Goal: Information Seeking & Learning: Learn about a topic

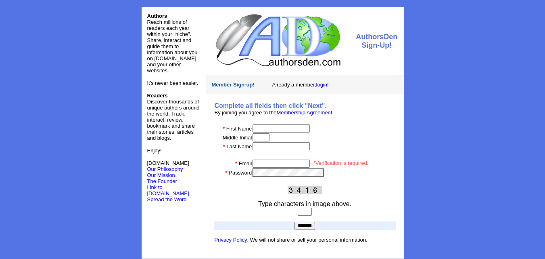
click at [263, 124] on td at bounding box center [323, 128] width 143 height 9
click at [268, 126] on input "text" at bounding box center [281, 128] width 57 height 8
type input "*****"
click at [270, 147] on input "text" at bounding box center [281, 146] width 57 height 8
type input "****"
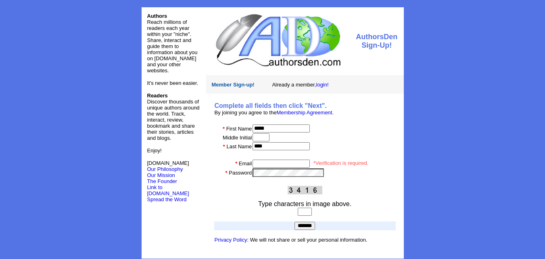
click at [270, 161] on input "email" at bounding box center [281, 163] width 57 height 8
type input "**********"
click at [307, 213] on input "text" at bounding box center [305, 211] width 14 height 8
type input "****"
click at [306, 224] on input "*******" at bounding box center [305, 226] width 21 height 8
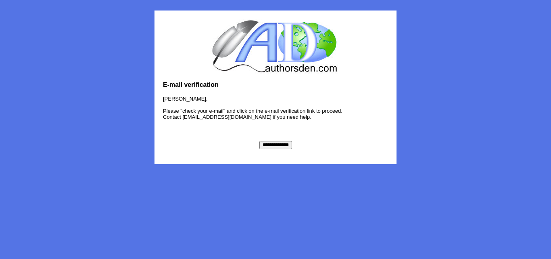
click at [274, 136] on center "**********" at bounding box center [275, 115] width 225 height 68
click at [271, 149] on input "**********" at bounding box center [276, 145] width 33 height 8
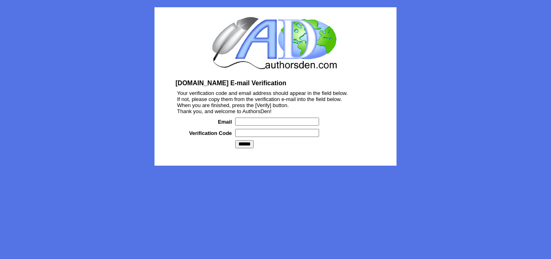
click at [250, 120] on input "text" at bounding box center [277, 121] width 84 height 8
type input "**********"
click at [268, 133] on input "text" at bounding box center [277, 133] width 84 height 8
drag, startPoint x: 268, startPoint y: 133, endPoint x: 261, endPoint y: 131, distance: 6.7
click at [261, 131] on input "text" at bounding box center [277, 133] width 84 height 8
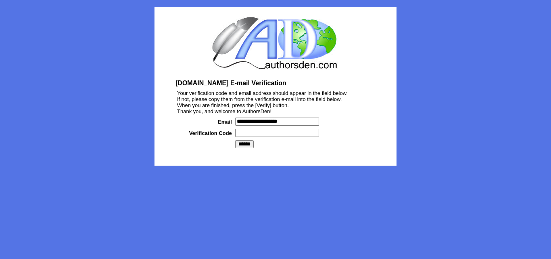
click at [261, 131] on input "text" at bounding box center [277, 133] width 84 height 8
type input "*******"
click at [245, 144] on input "******" at bounding box center [244, 144] width 19 height 8
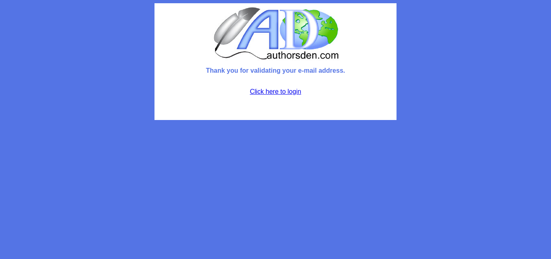
click at [276, 89] on link "Click here to login" at bounding box center [275, 91] width 51 height 7
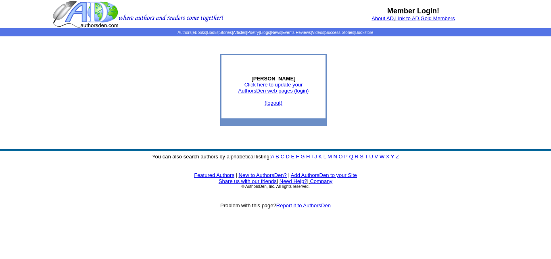
click at [273, 158] on link "A" at bounding box center [272, 156] width 3 height 6
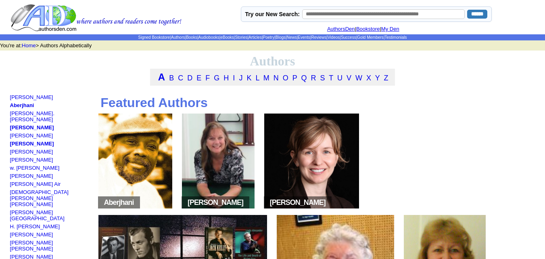
click at [162, 170] on img at bounding box center [135, 160] width 74 height 95
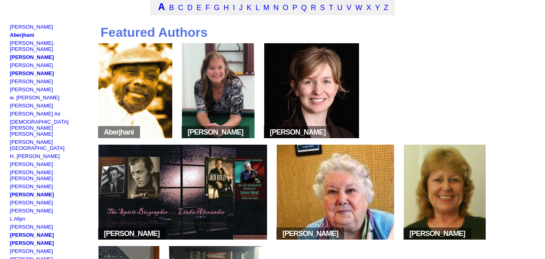
scroll to position [71, 0]
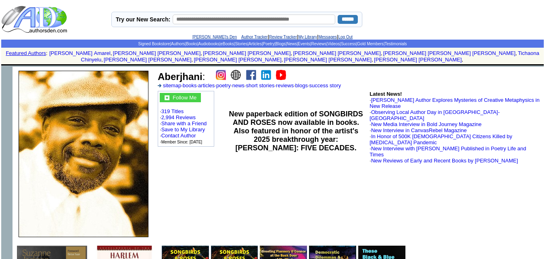
click at [249, 70] on img at bounding box center [251, 75] width 10 height 10
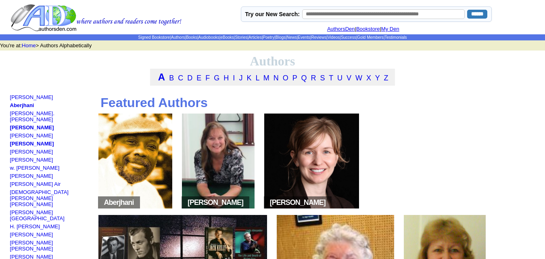
scroll to position [71, 0]
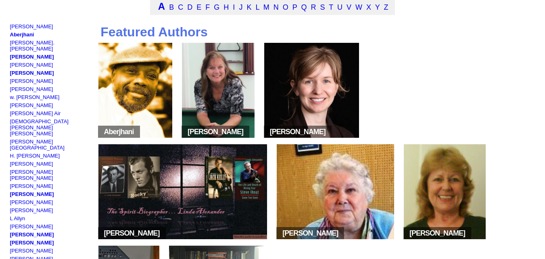
click at [211, 119] on img at bounding box center [218, 90] width 73 height 95
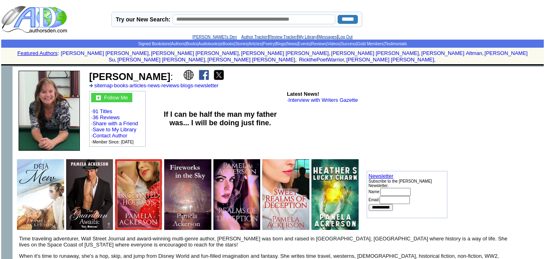
click at [204, 70] on img at bounding box center [204, 75] width 10 height 10
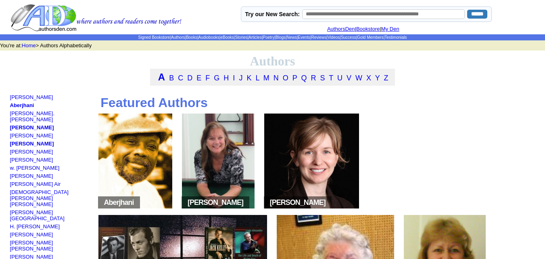
scroll to position [71, 0]
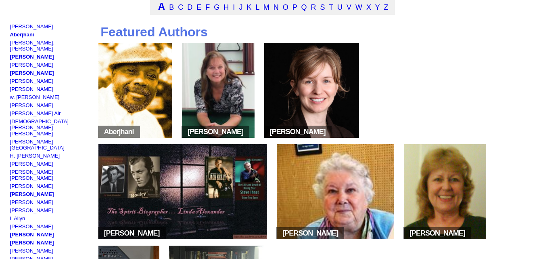
click at [325, 96] on img at bounding box center [311, 90] width 95 height 95
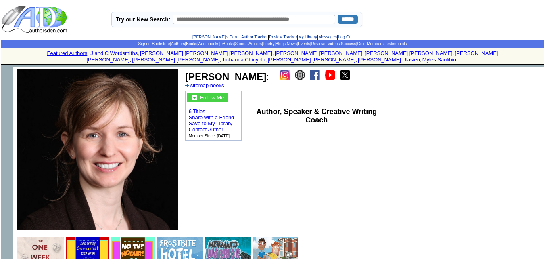
click at [310, 70] on img at bounding box center [315, 75] width 10 height 10
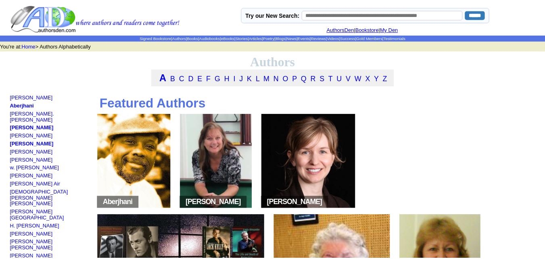
scroll to position [71, 0]
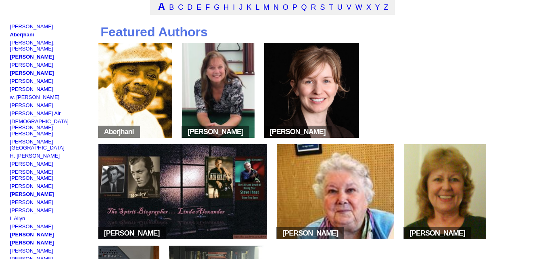
click at [174, 187] on img at bounding box center [182, 191] width 169 height 95
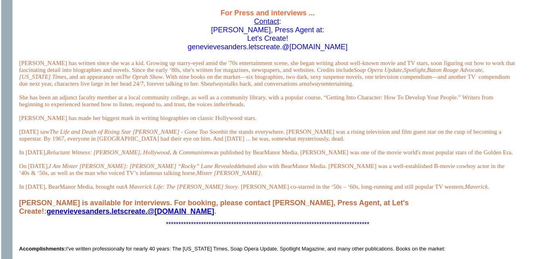
scroll to position [518, 0]
drag, startPoint x: 200, startPoint y: 88, endPoint x: 338, endPoint y: 87, distance: 138.0
click at [338, 51] on div "For Press and interviews ... Contact : Genevieve Sanders, Press Agent at: Let's…" at bounding box center [267, 29] width 497 height 42
copy span "genevievesanders.letscreate.@gmail.com"
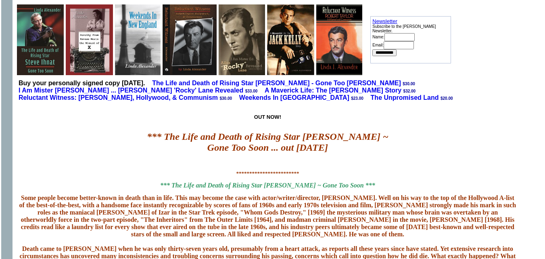
scroll to position [0, 0]
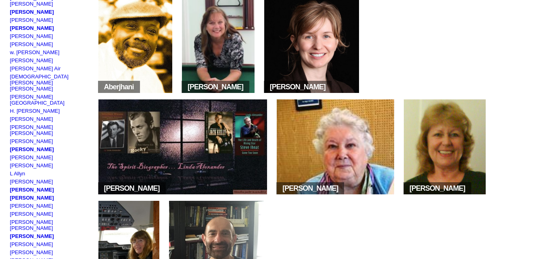
scroll to position [116, 0]
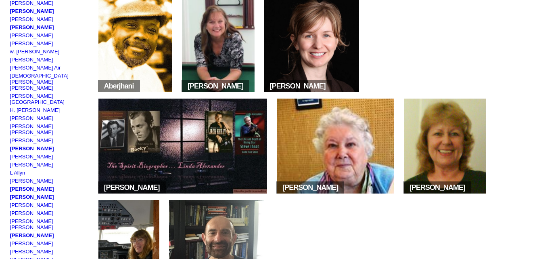
click at [334, 139] on img at bounding box center [335, 145] width 117 height 95
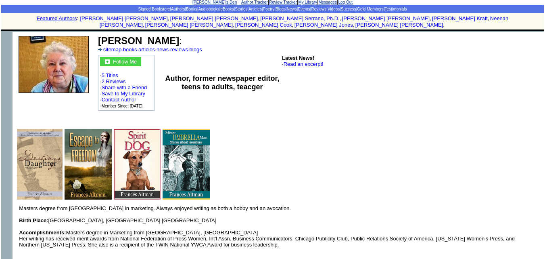
scroll to position [34, 0]
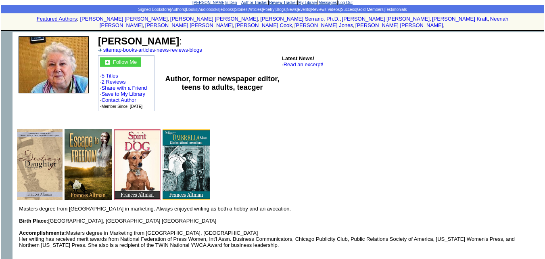
click at [174, 144] on img at bounding box center [186, 164] width 47 height 71
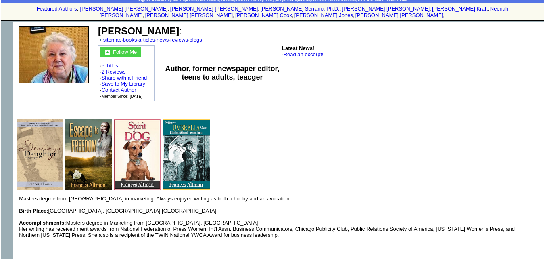
scroll to position [45, 0]
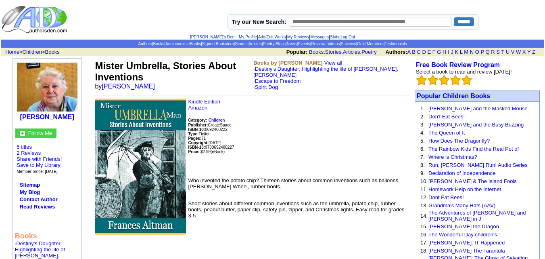
drag, startPoint x: 0, startPoint y: 0, endPoint x: 364, endPoint y: 134, distance: 388.5
click at [364, 134] on p "Kindle Edition Amazon Category: Children Publisher: CreateSpace ISBN-10: 069240…" at bounding box center [251, 134] width 317 height 72
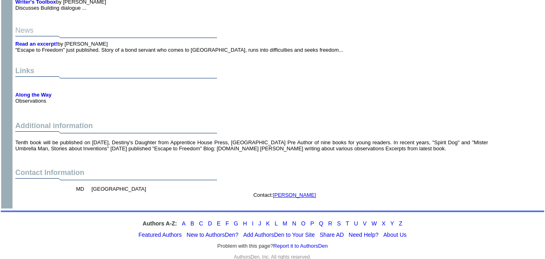
scroll to position [894, 0]
click at [290, 191] on link "[PERSON_NAME]" at bounding box center [294, 194] width 43 height 6
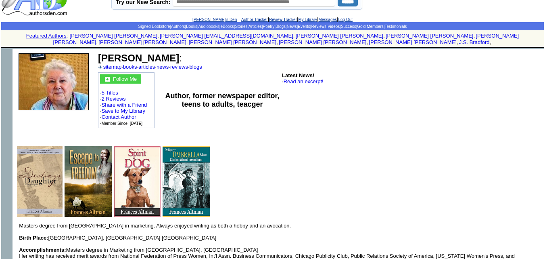
scroll to position [17, 0]
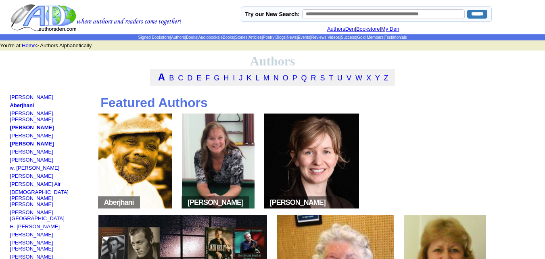
scroll to position [116, 0]
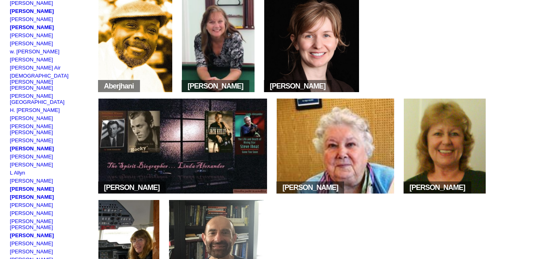
click at [427, 152] on img at bounding box center [445, 145] width 82 height 95
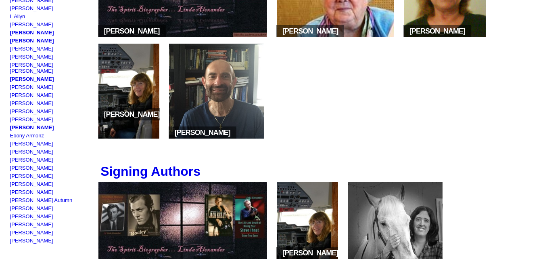
scroll to position [273, 0]
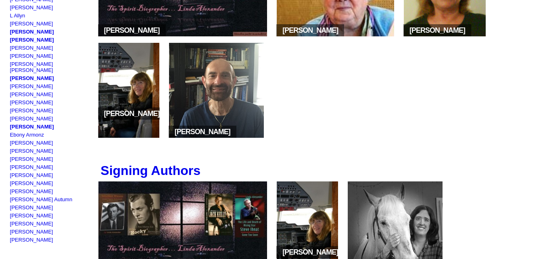
click at [121, 117] on img at bounding box center [128, 90] width 61 height 95
click at [126, 112] on img at bounding box center [128, 90] width 61 height 95
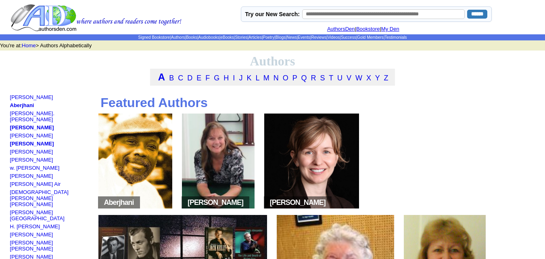
scroll to position [273, 0]
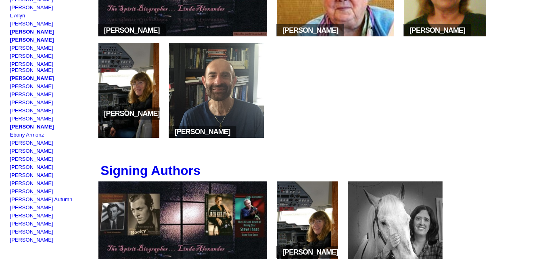
click at [207, 86] on img at bounding box center [216, 90] width 95 height 95
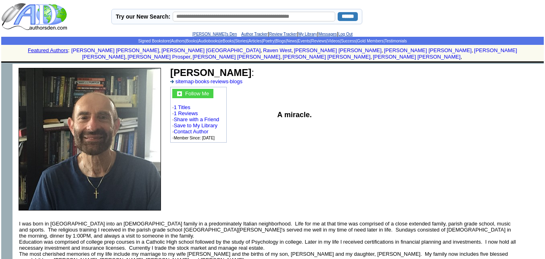
scroll to position [2, 0]
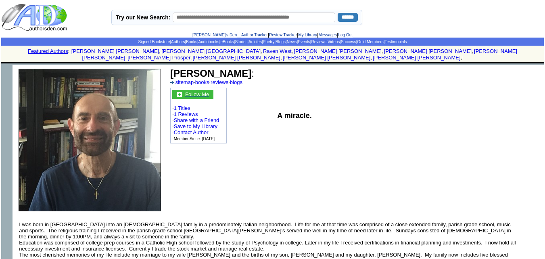
click at [205, 91] on font "Follow Me" at bounding box center [197, 94] width 24 height 6
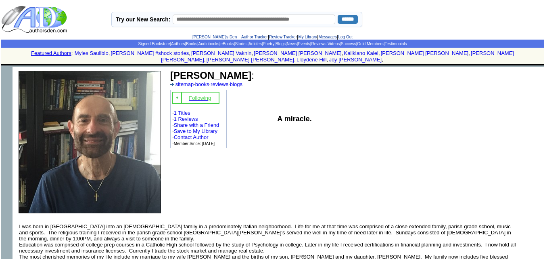
click at [209, 95] on font "Following" at bounding box center [200, 98] width 22 height 6
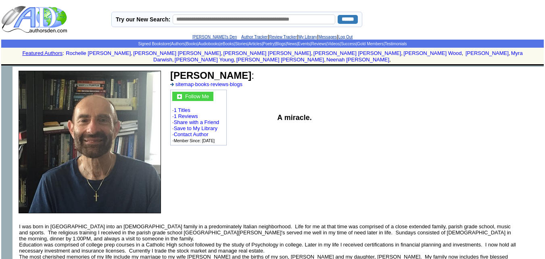
scroll to position [2, 0]
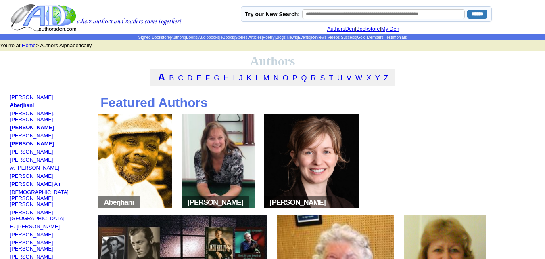
scroll to position [396, 0]
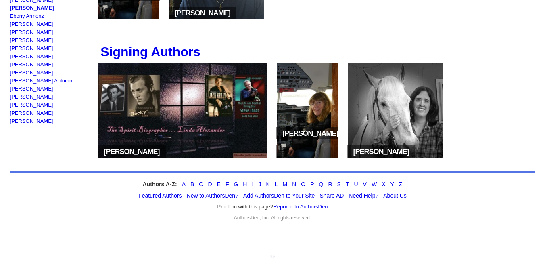
click at [157, 111] on img at bounding box center [182, 110] width 169 height 95
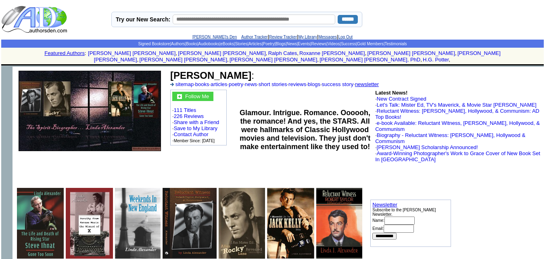
click at [379, 81] on link "newsletter" at bounding box center [367, 84] width 24 height 6
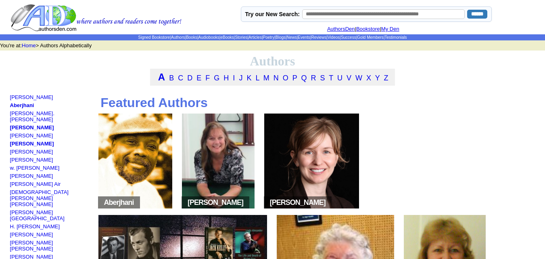
scroll to position [396, 0]
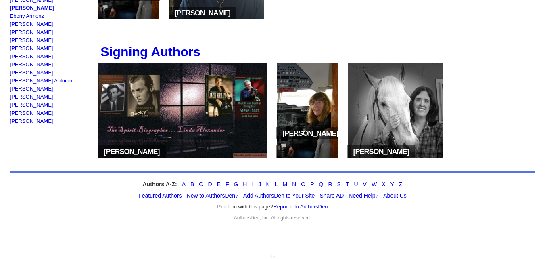
click at [378, 121] on img at bounding box center [395, 110] width 95 height 95
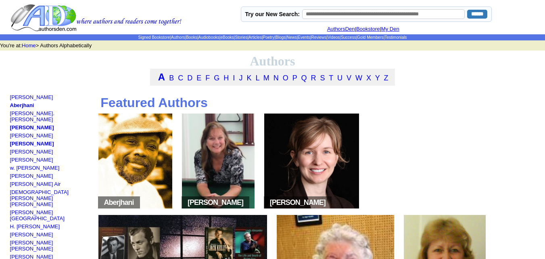
scroll to position [396, 0]
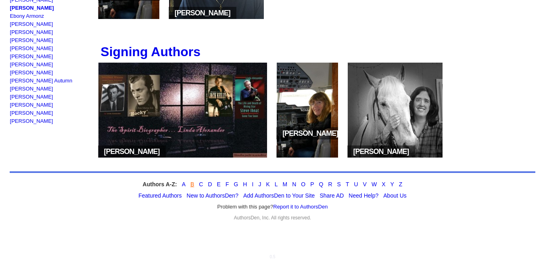
click at [191, 185] on link "B" at bounding box center [193, 184] width 4 height 6
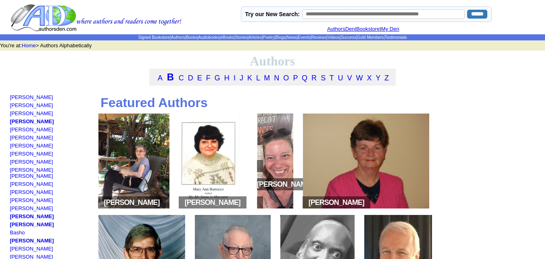
click at [143, 170] on img at bounding box center [133, 160] width 71 height 95
click at [222, 153] on img at bounding box center [213, 160] width 69 height 95
click at [349, 147] on img at bounding box center [366, 160] width 126 height 95
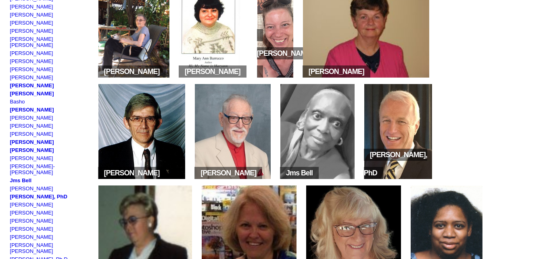
scroll to position [132, 0]
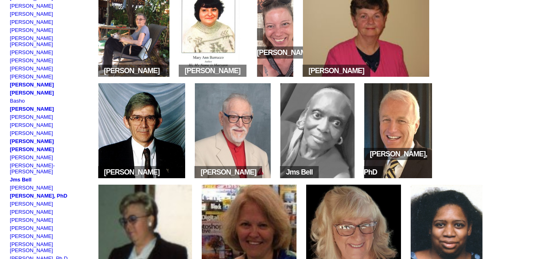
click at [137, 146] on img at bounding box center [141, 130] width 87 height 95
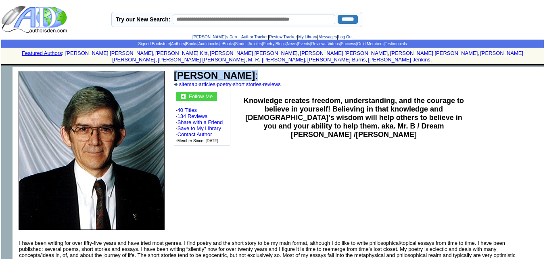
drag, startPoint x: 260, startPoint y: 71, endPoint x: 177, endPoint y: 74, distance: 82.8
click at [177, 74] on font "Donald J Beaulieu :" at bounding box center [216, 75] width 84 height 11
copy font "Donald J Beaulieu :"
click at [344, 171] on td "Donald J Beaulieu : sitemap · articles · poetry · short stories · reviews Follo…" at bounding box center [357, 150] width 373 height 167
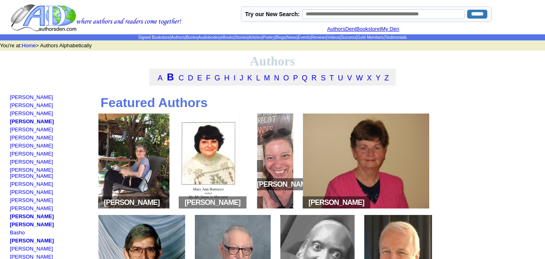
scroll to position [132, 0]
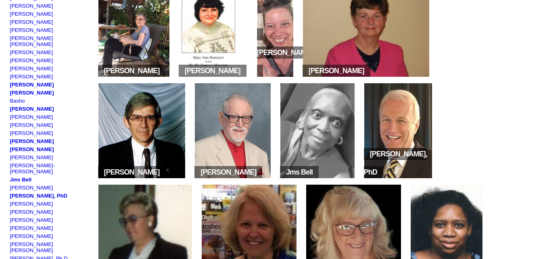
click at [242, 117] on img at bounding box center [233, 130] width 76 height 95
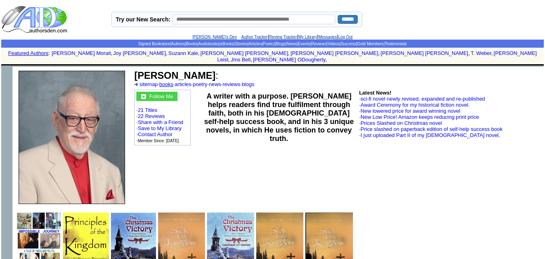
click at [170, 81] on link "books" at bounding box center [166, 84] width 14 height 6
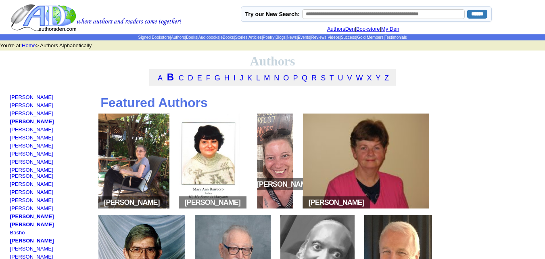
scroll to position [132, 0]
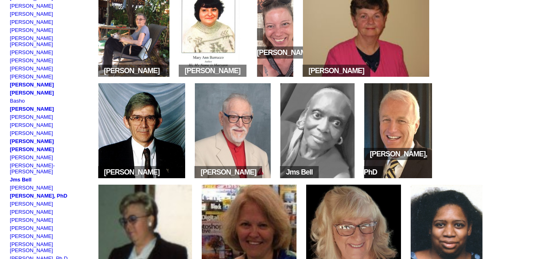
click at [326, 134] on img at bounding box center [318, 130] width 74 height 95
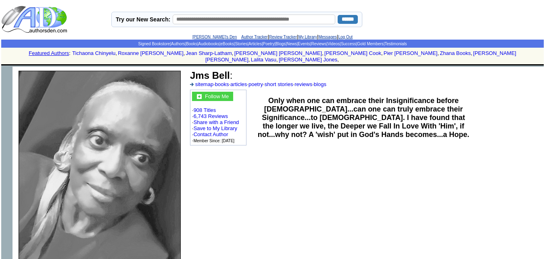
click at [262, 20] on input "text" at bounding box center [254, 20] width 163 height 10
paste input "*******"
type input "*******"
click at [338, 15] on input "******" at bounding box center [348, 19] width 20 height 9
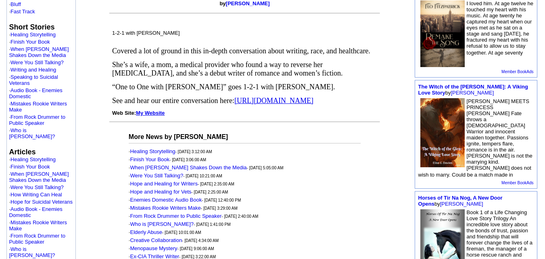
scroll to position [285, 0]
click at [234, 104] on span "https://www.youtube.com/watch?v=HZaJSgG-EyQ&list=PLXDV_HPUqtvvV-j0lyb2BsaZNSW3G…" at bounding box center [273, 100] width 79 height 8
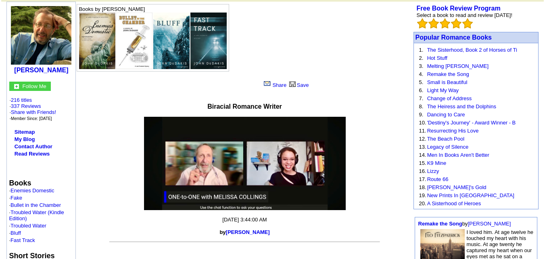
scroll to position [0, 0]
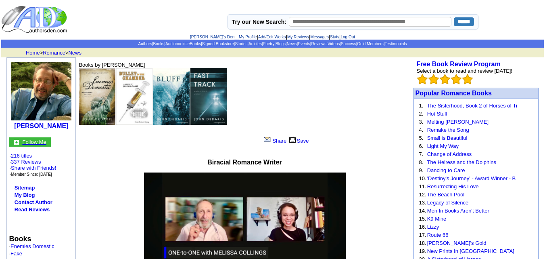
click at [34, 141] on font "Follow Me" at bounding box center [34, 142] width 24 height 6
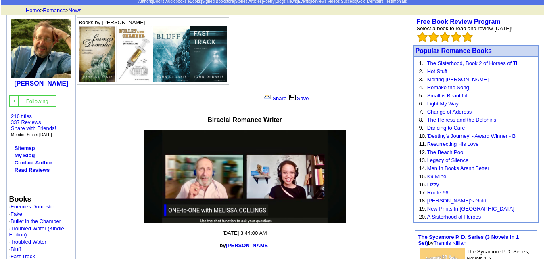
scroll to position [46, 0]
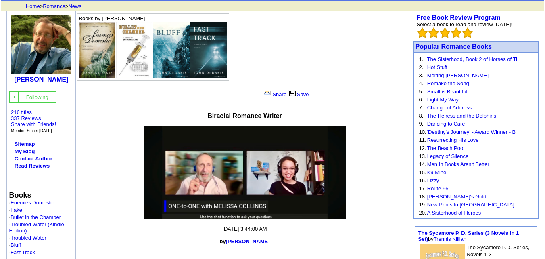
click at [45, 156] on link "Contact Author" at bounding box center [34, 158] width 38 height 6
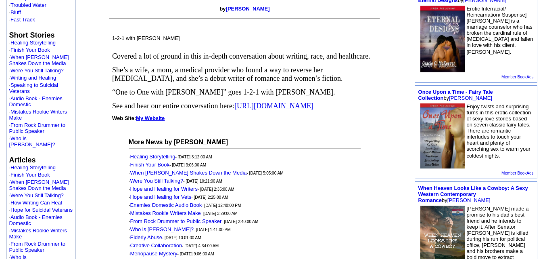
scroll to position [281, 0]
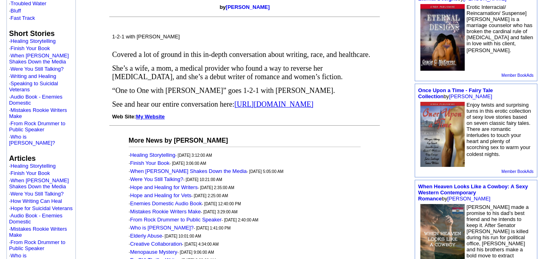
click at [159, 119] on link "My Website" at bounding box center [150, 116] width 29 height 6
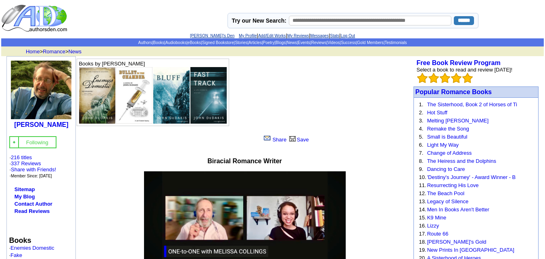
scroll to position [0, 0]
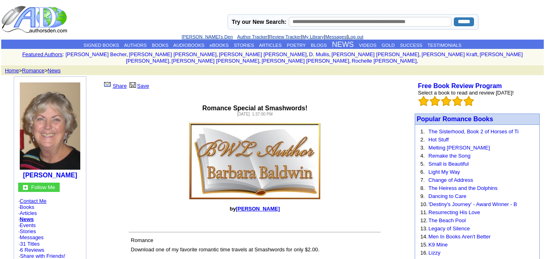
click at [46, 198] on link "Contact Me" at bounding box center [33, 201] width 27 height 6
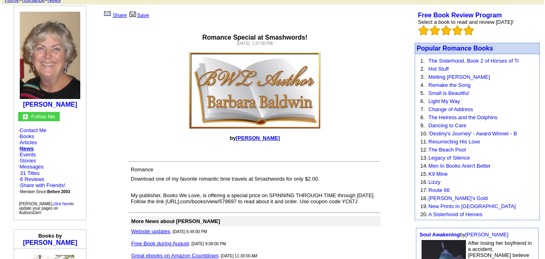
scroll to position [70, 0]
click at [53, 114] on font "Follow Me" at bounding box center [43, 117] width 24 height 6
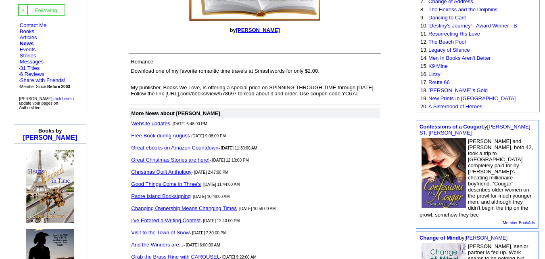
scroll to position [179, 0]
click at [151, 122] on link "Website updates" at bounding box center [150, 123] width 39 height 6
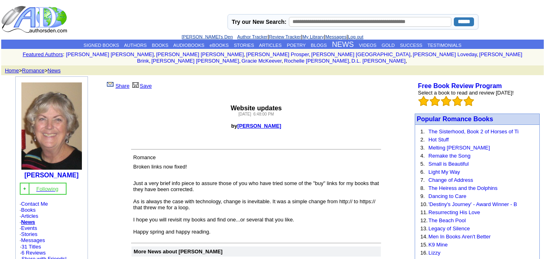
click at [49, 186] on font "Following" at bounding box center [47, 189] width 22 height 6
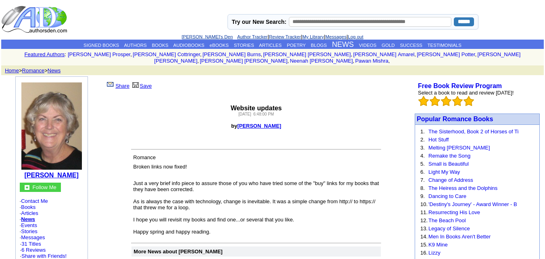
click at [77, 172] on b "[PERSON_NAME]" at bounding box center [51, 175] width 54 height 7
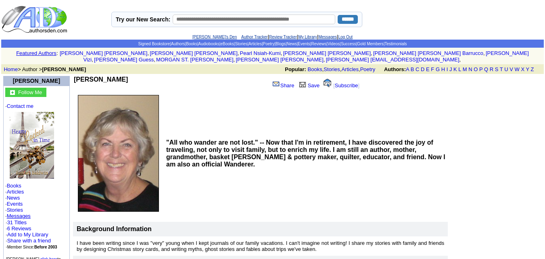
click at [137, 75] on td "[PERSON_NAME] Share Save [ Subscribe ]" at bounding box center [223, 83] width 300 height 17
copy div "[PERSON_NAME]"
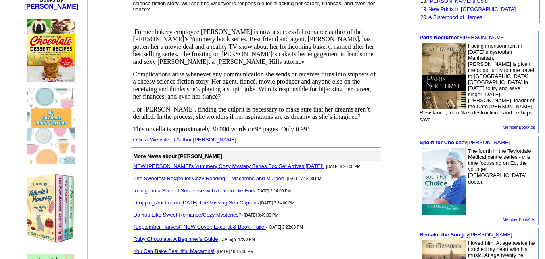
scroll to position [268, 0]
click at [182, 136] on link "Official Website of Author Lisa Maliga" at bounding box center [184, 139] width 103 height 6
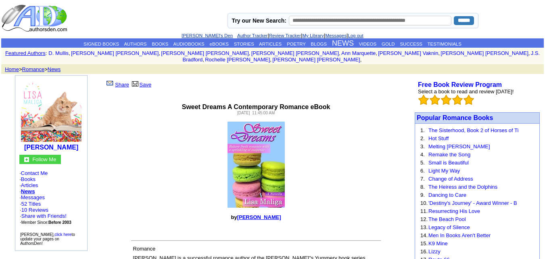
scroll to position [0, 0]
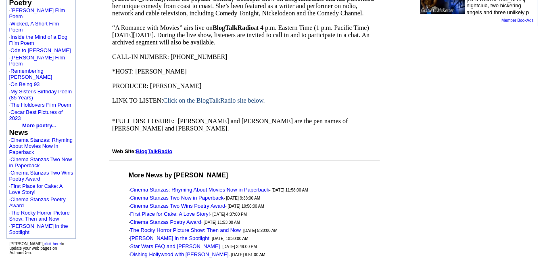
scroll to position [547, 0]
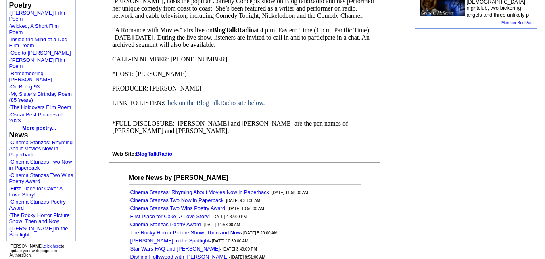
click at [164, 153] on link "BlogTalkRadio" at bounding box center [154, 154] width 36 height 6
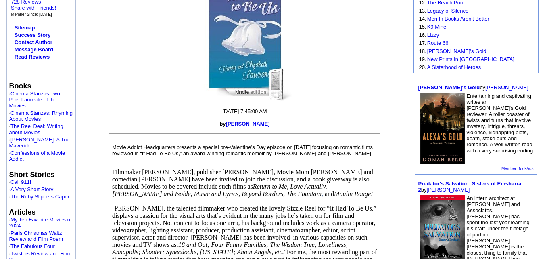
scroll to position [191, 0]
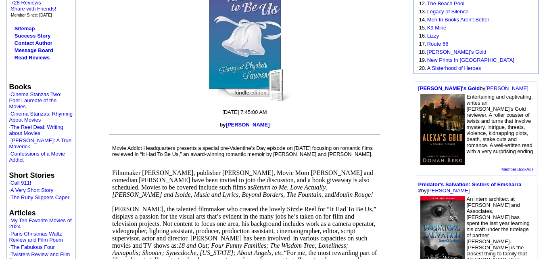
drag, startPoint x: 228, startPoint y: 125, endPoint x: 267, endPoint y: 126, distance: 38.8
click at [267, 126] on font "by Betty Jo Tucker" at bounding box center [245, 124] width 50 height 6
copy link "Betty Jo Tucker"
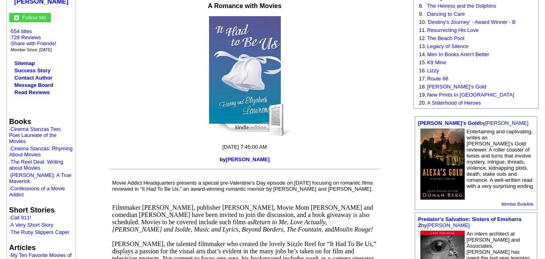
scroll to position [157, 0]
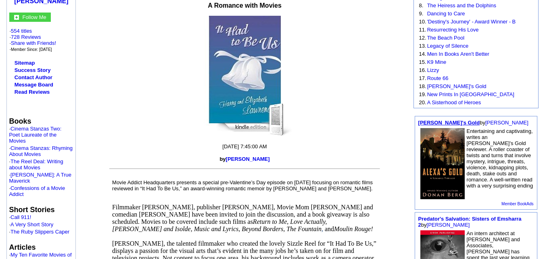
click at [432, 121] on link "Alexa's Gold" at bounding box center [450, 122] width 62 height 6
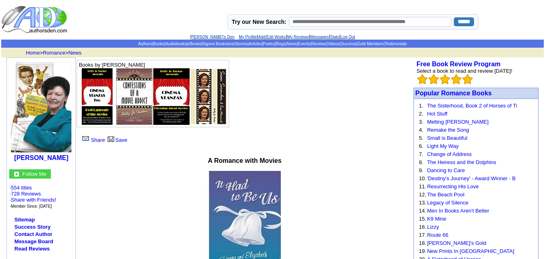
scroll to position [157, 0]
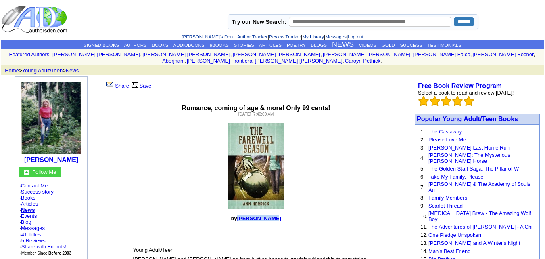
drag, startPoint x: 276, startPoint y: 209, endPoint x: 244, endPoint y: 210, distance: 31.9
click at [244, 215] on p "by Ann Herrick" at bounding box center [256, 218] width 312 height 6
copy font "Ann Herrick"
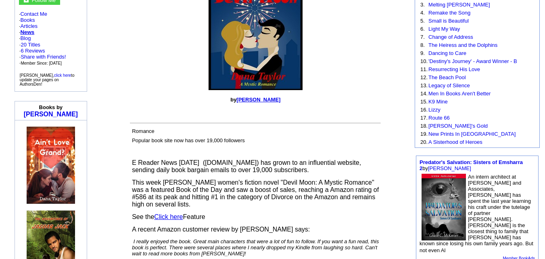
scroll to position [140, 0]
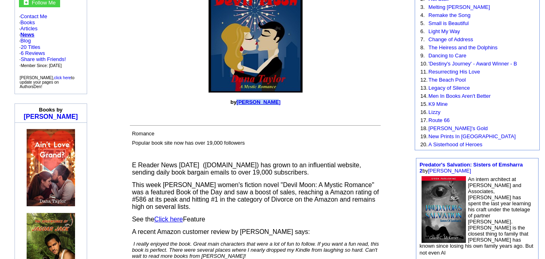
drag, startPoint x: 274, startPoint y: 94, endPoint x: 245, endPoint y: 93, distance: 29.1
click at [245, 99] on p "by [PERSON_NAME]" at bounding box center [255, 102] width 313 height 6
click at [245, 99] on link "Dana Taylor" at bounding box center [259, 102] width 44 height 6
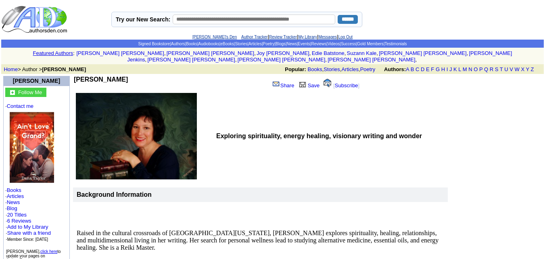
drag, startPoint x: 115, startPoint y: 71, endPoint x: 79, endPoint y: 69, distance: 36.4
click at [79, 75] on td "[PERSON_NAME] Share Save [ Subscribe ]" at bounding box center [223, 83] width 300 height 17
copy div "[PERSON_NAME]"
